Goal: Transaction & Acquisition: Purchase product/service

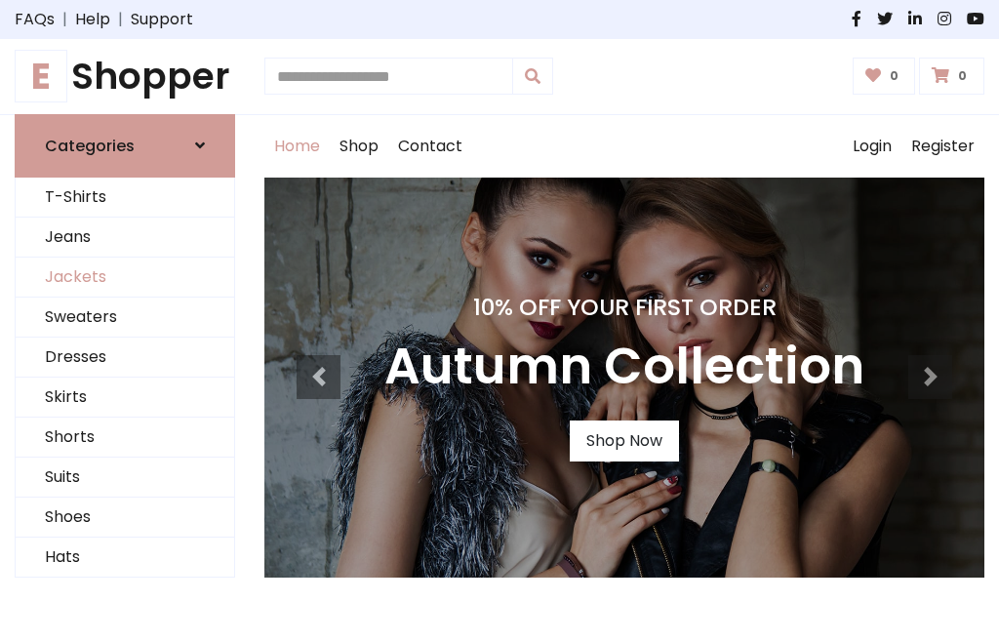
click at [125, 277] on link "Jackets" at bounding box center [125, 278] width 219 height 40
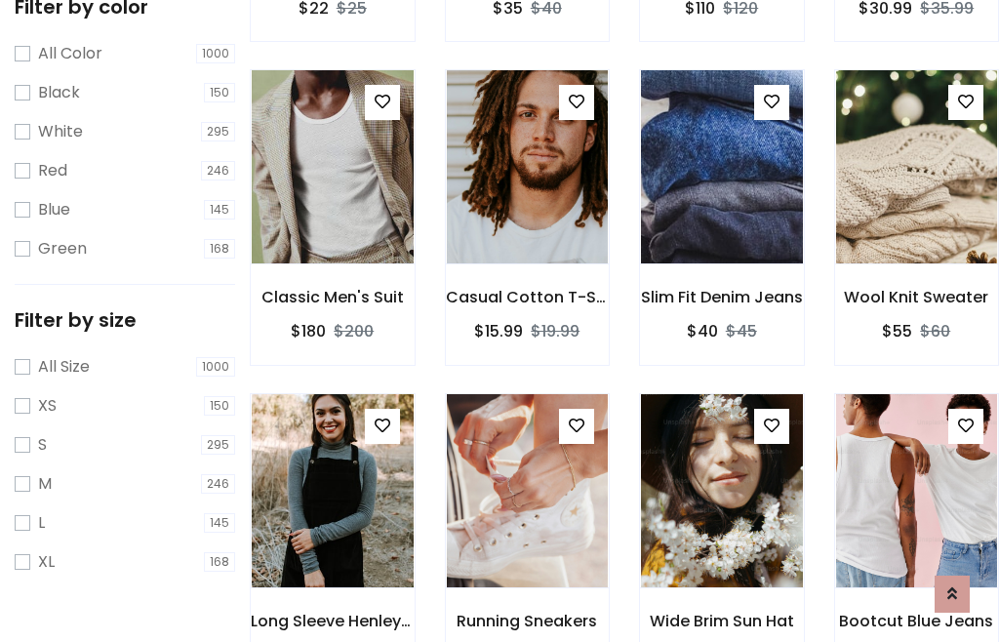
scroll to position [100, 0]
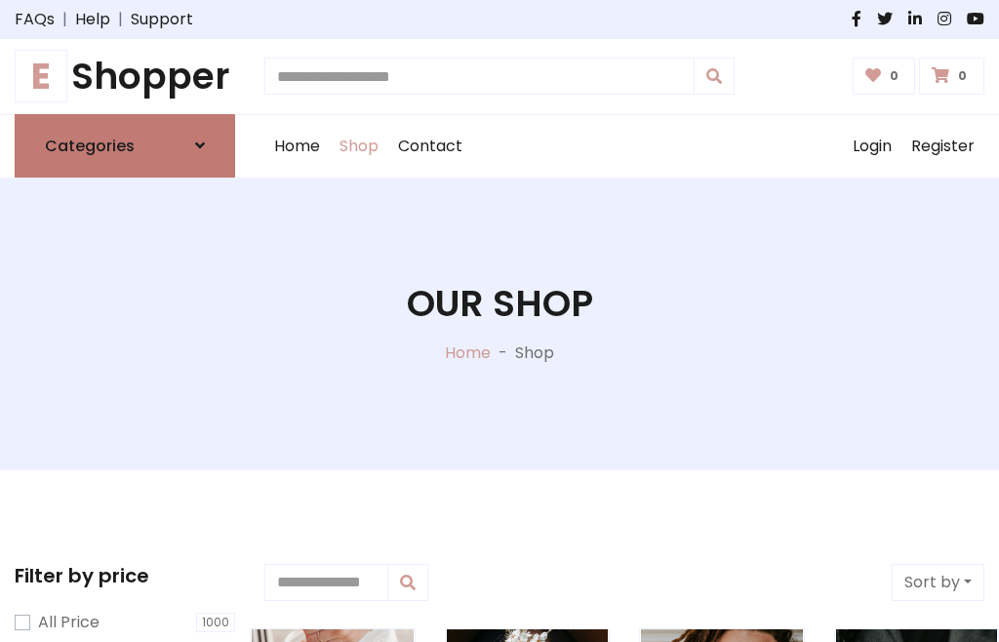
click at [125, 145] on h6 "Categories" at bounding box center [90, 146] width 90 height 19
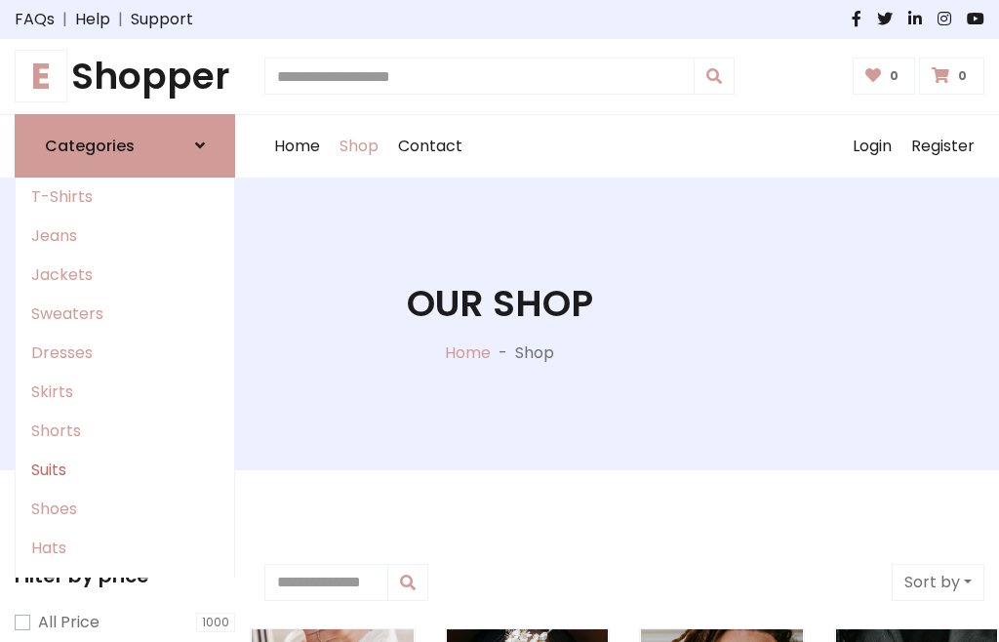
click at [125, 469] on link "Suits" at bounding box center [125, 470] width 219 height 39
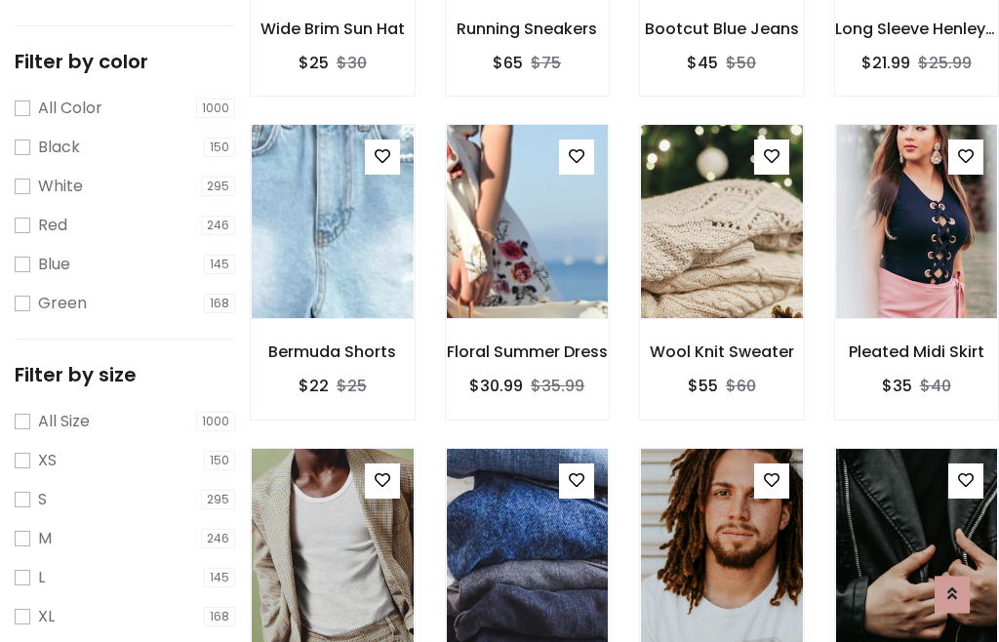
scroll to position [99, 0]
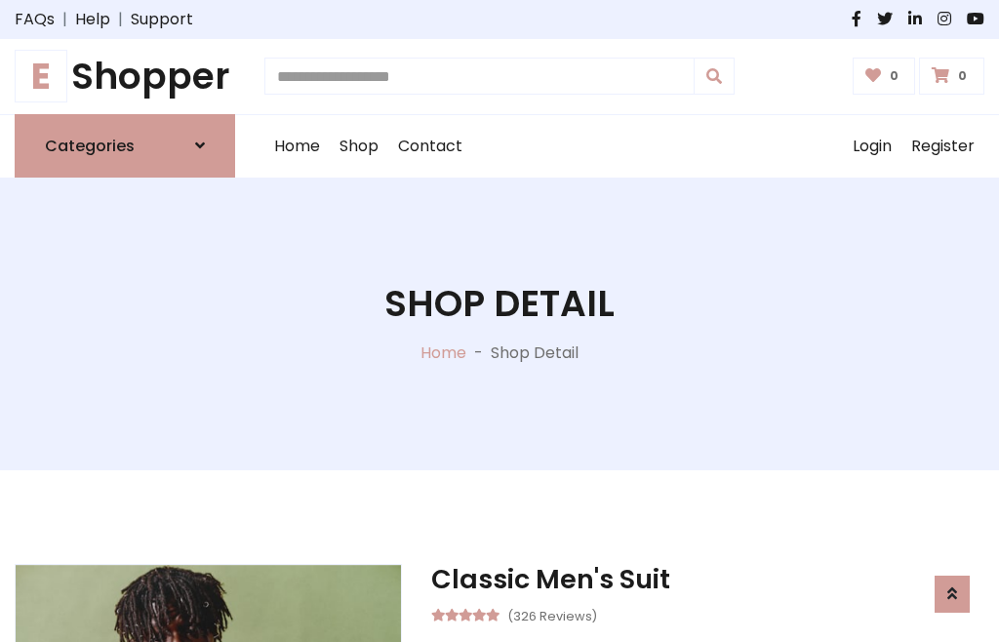
scroll to position [1823, 0]
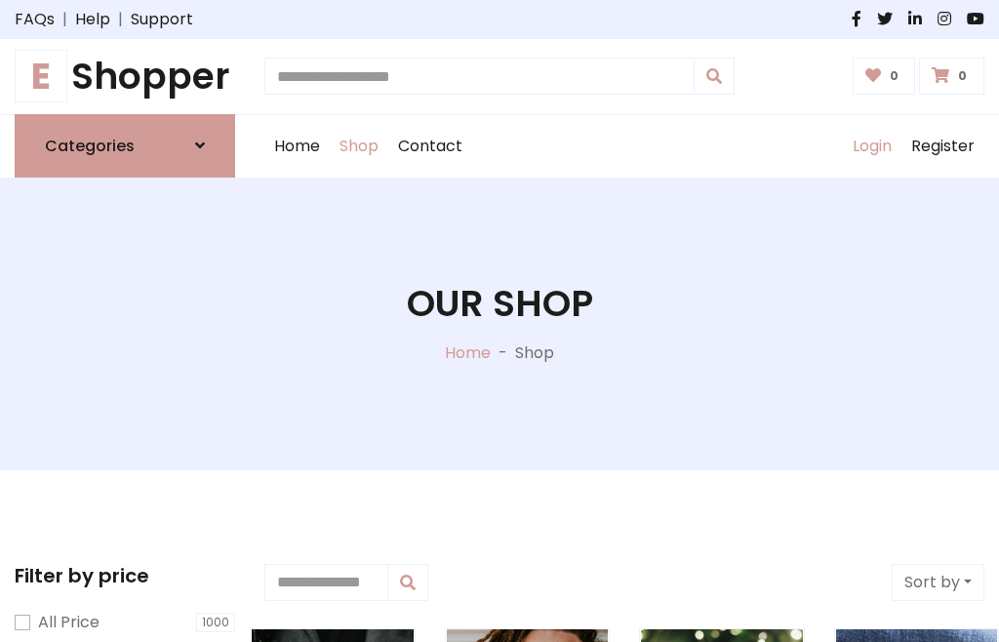
click at [871, 145] on link "Login" at bounding box center [872, 146] width 59 height 62
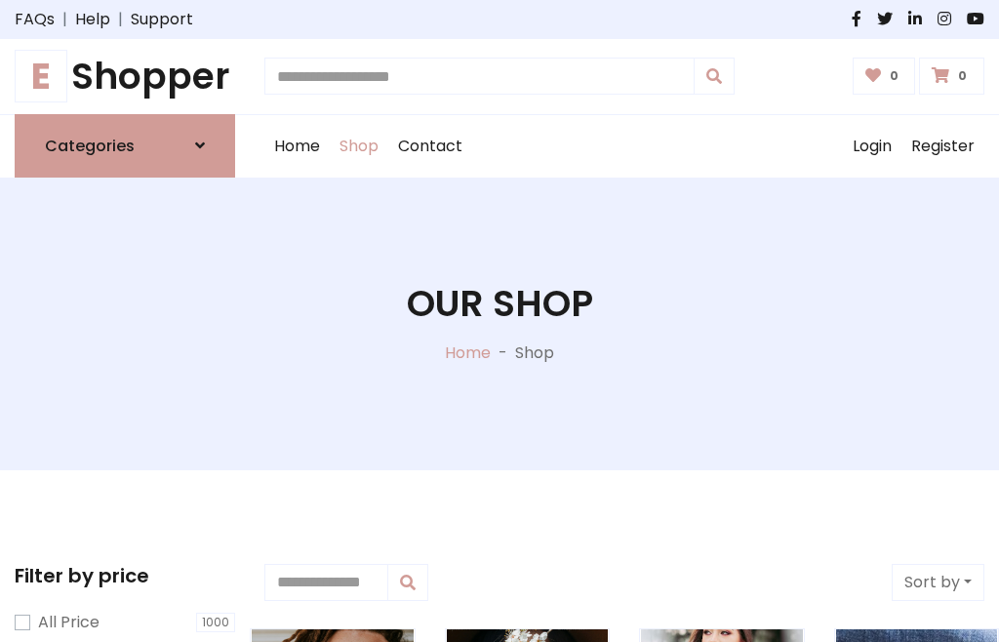
scroll to position [99, 0]
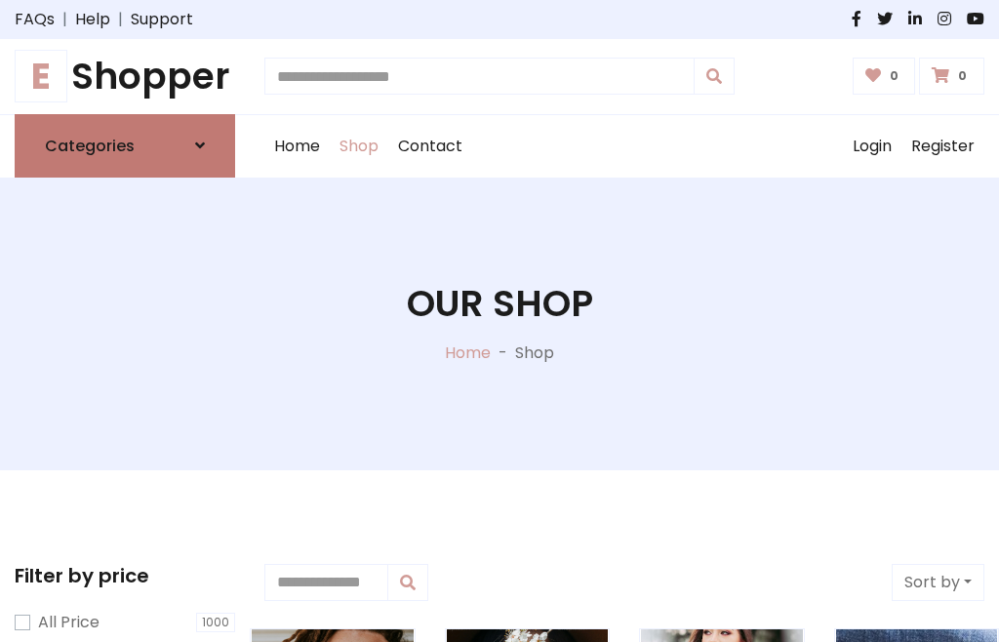
click at [200, 145] on icon at bounding box center [200, 146] width 10 height 16
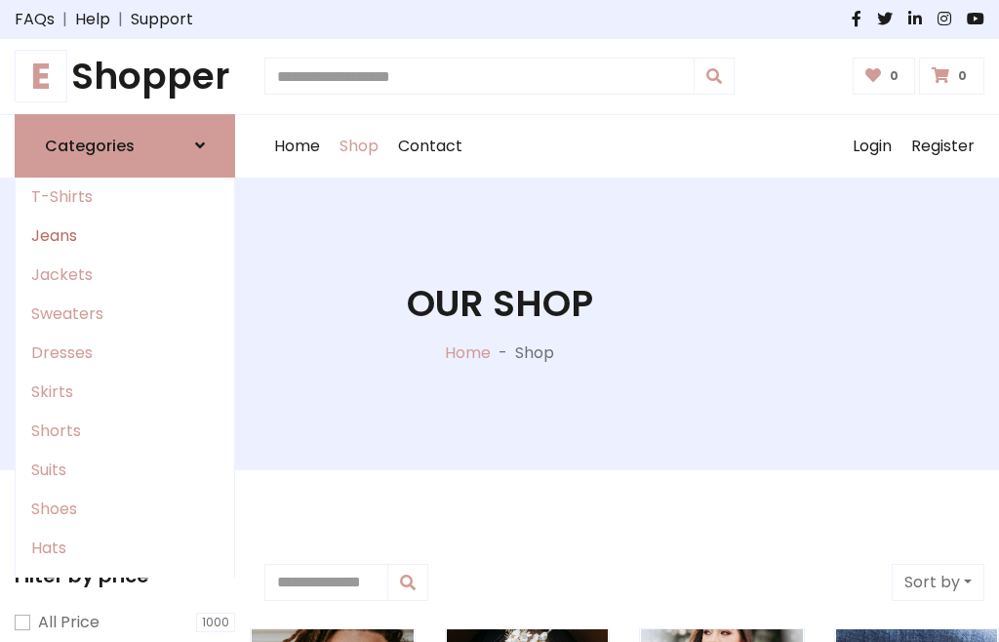
click at [125, 235] on link "Jeans" at bounding box center [125, 236] width 219 height 39
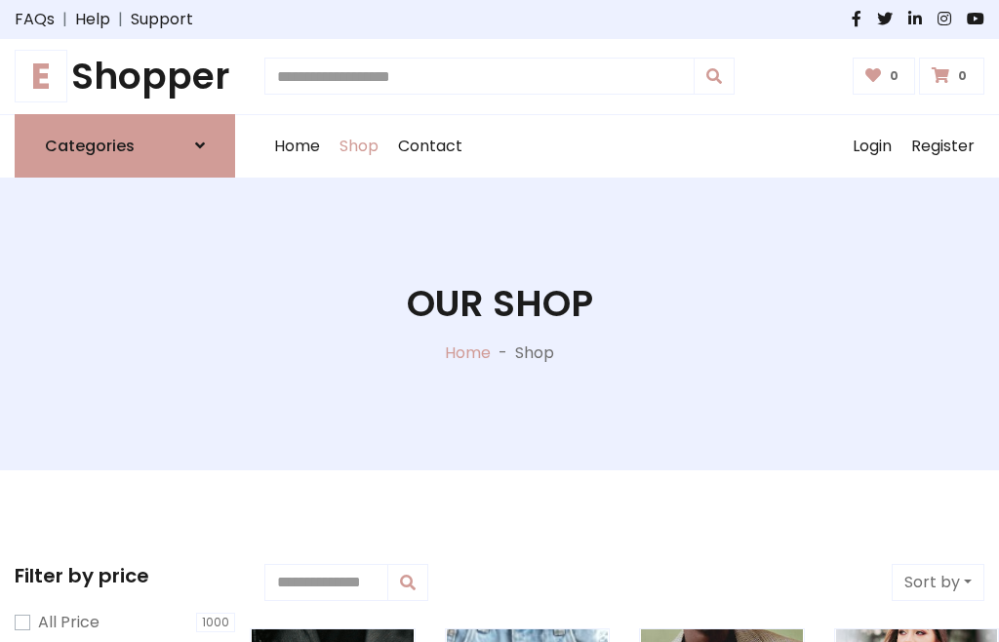
scroll to position [99, 0]
